Goal: Task Accomplishment & Management: Manage account settings

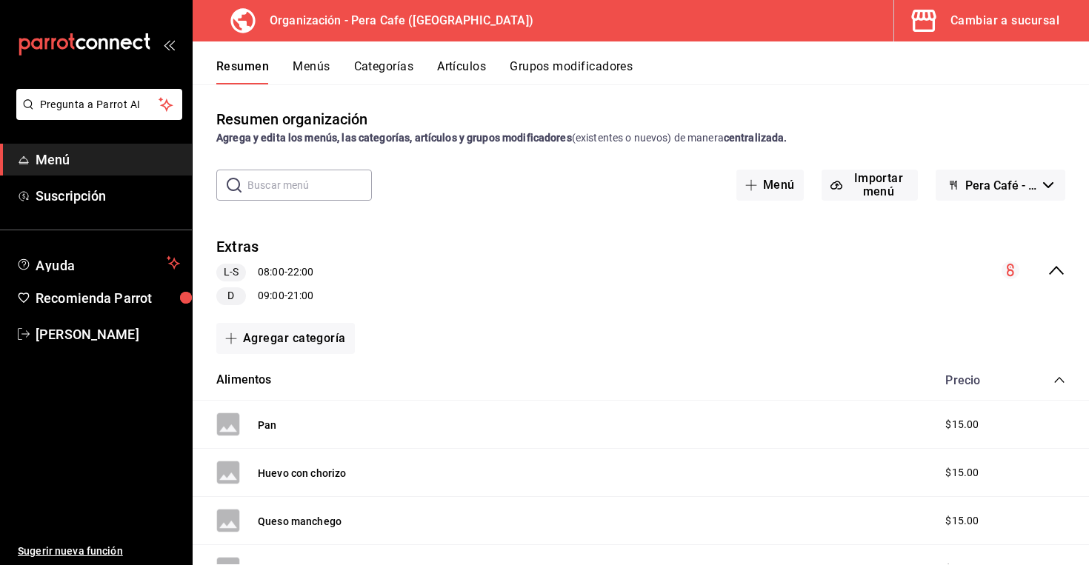
click at [129, 40] on icon "mailbox folders" at bounding box center [125, 43] width 11 height 11
click at [998, 20] on div "Cambiar a sucursal" at bounding box center [1004, 20] width 109 height 21
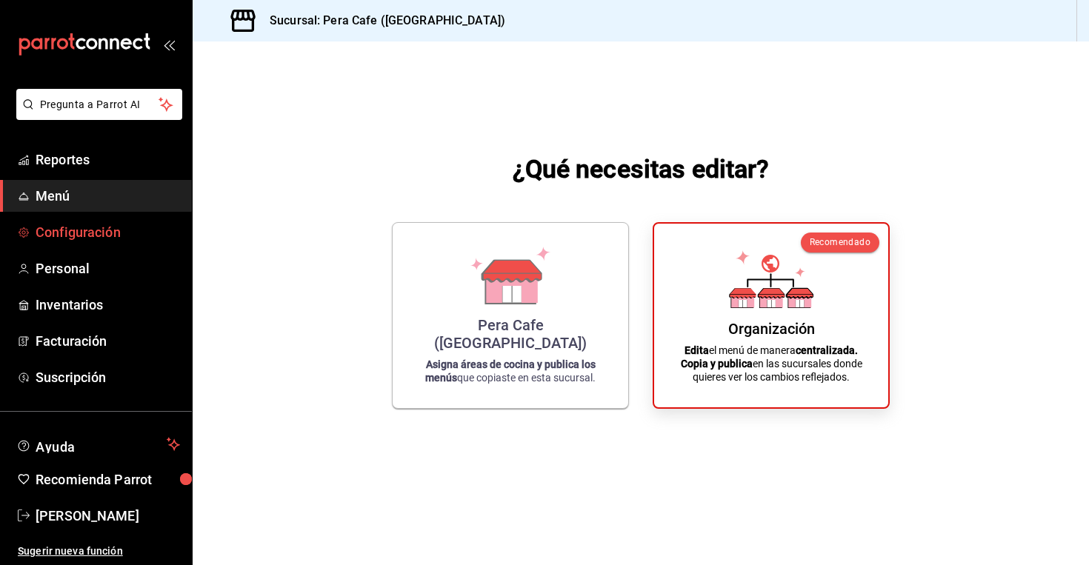
click at [87, 242] on link "Configuración" at bounding box center [96, 232] width 192 height 32
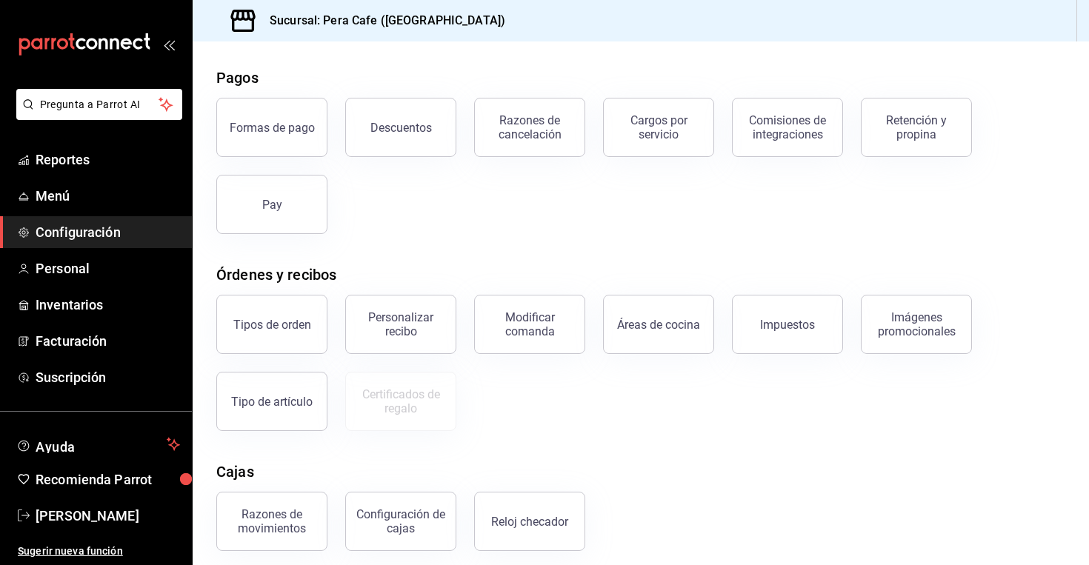
scroll to position [173, 0]
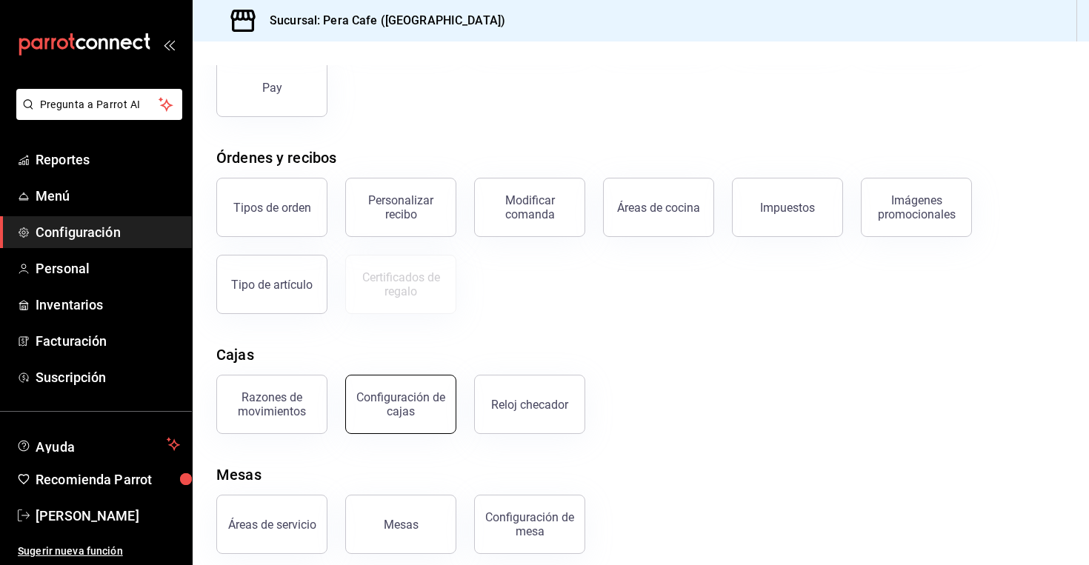
click at [422, 393] on div "Configuración de cajas" at bounding box center [401, 404] width 92 height 28
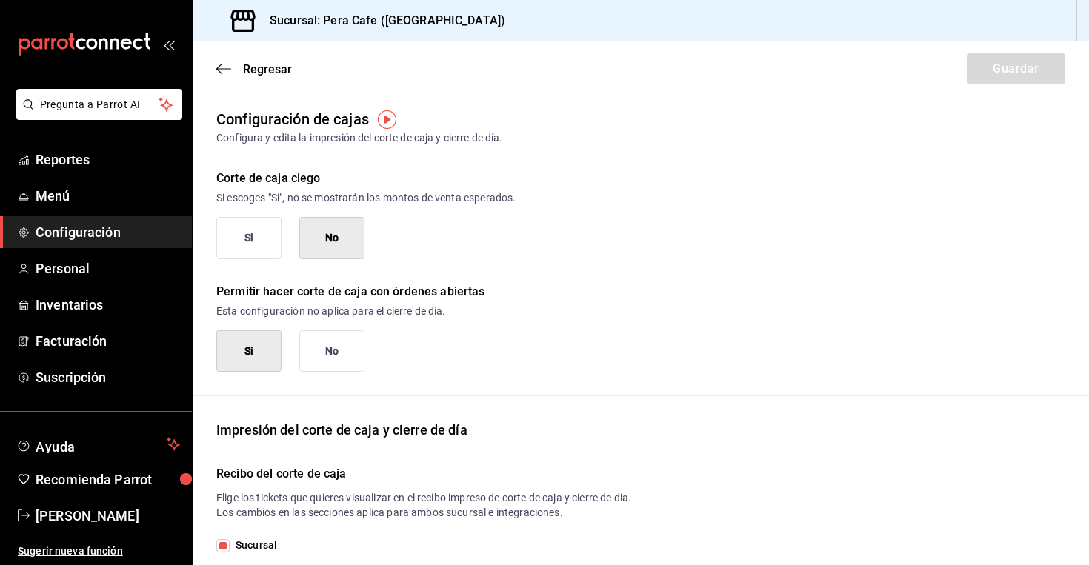
click at [241, 244] on button "Si" at bounding box center [248, 238] width 65 height 42
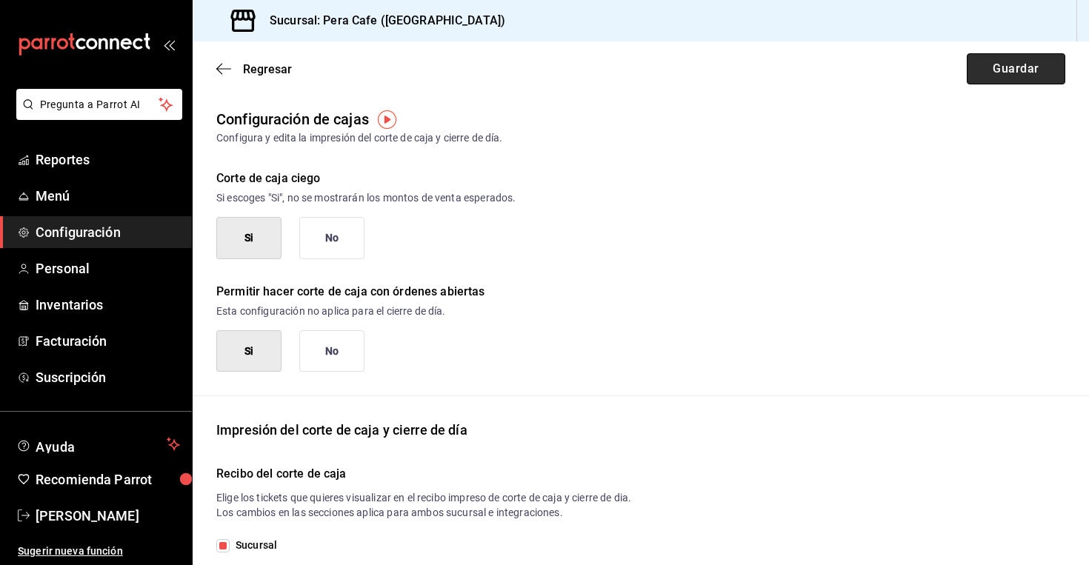
click at [1026, 70] on button "Guardar" at bounding box center [1015, 68] width 98 height 31
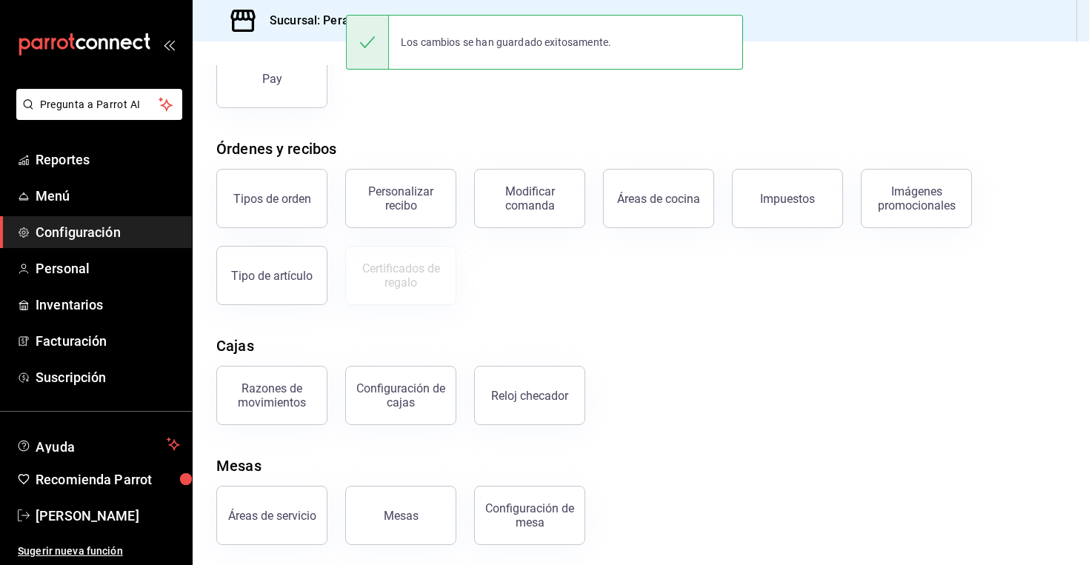
scroll to position [186, 0]
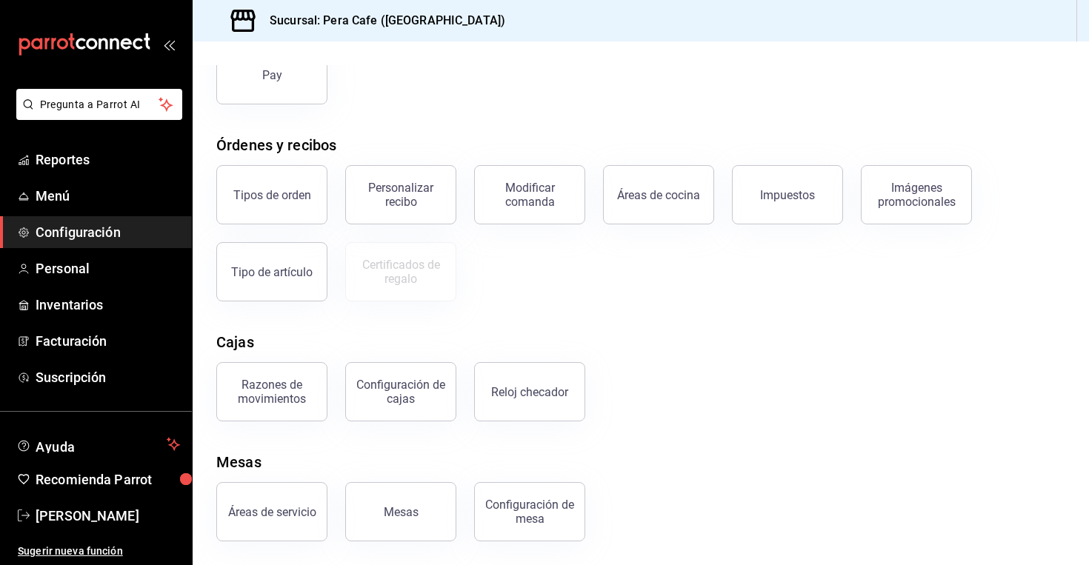
click at [67, 38] on icon "mailbox folders" at bounding box center [84, 44] width 133 height 22
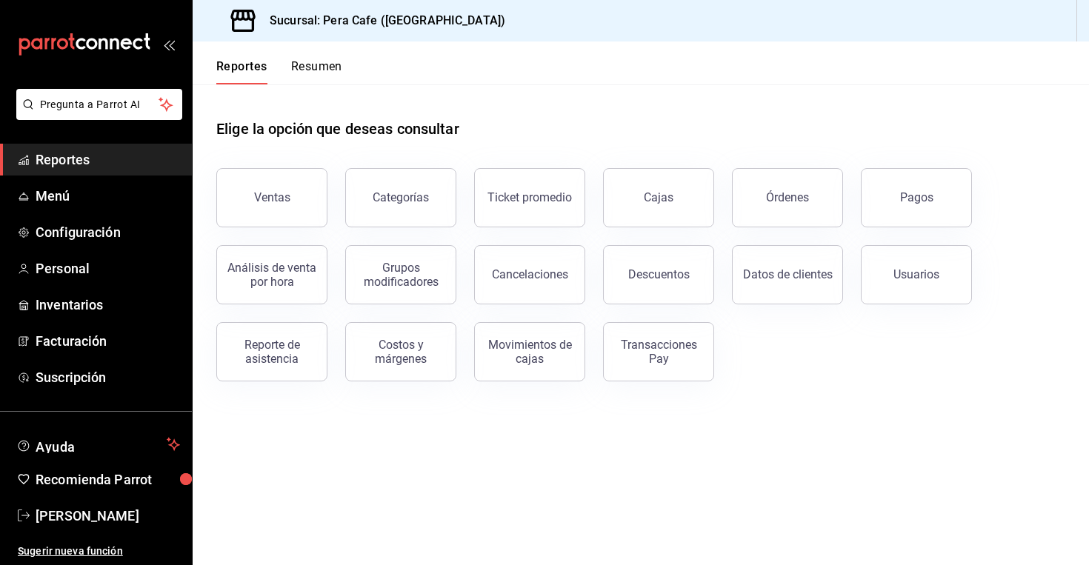
click at [167, 40] on icon "open_drawer_menu" at bounding box center [169, 45] width 12 height 12
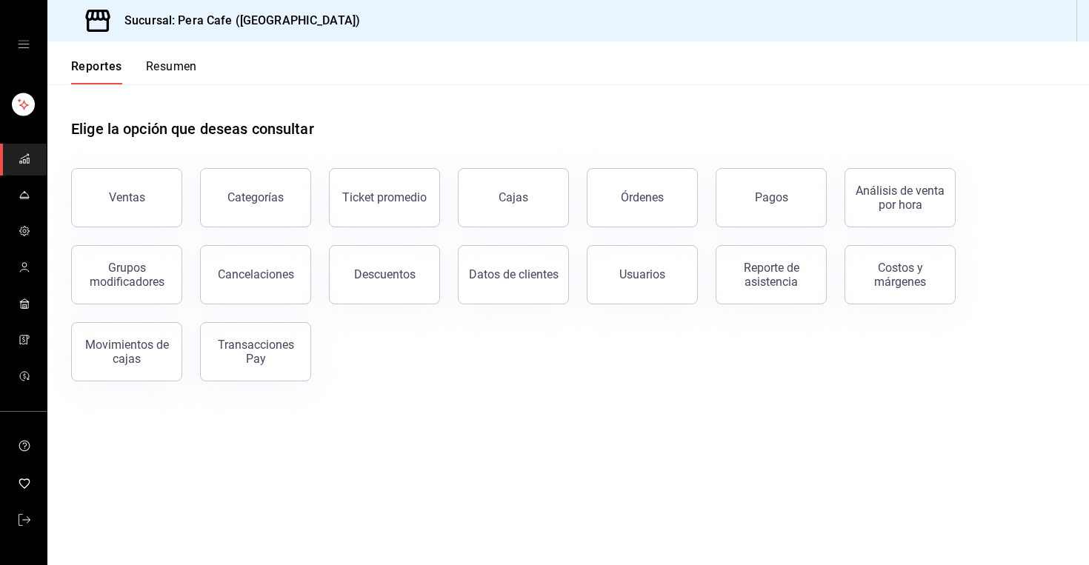
click at [33, 44] on div "mailbox folders" at bounding box center [23, 44] width 47 height 89
click at [29, 39] on div "mailbox folders" at bounding box center [23, 44] width 47 height 89
click at [26, 44] on icon "open drawer" at bounding box center [23, 44] width 11 height 7
